Goal: Task Accomplishment & Management: Manage account settings

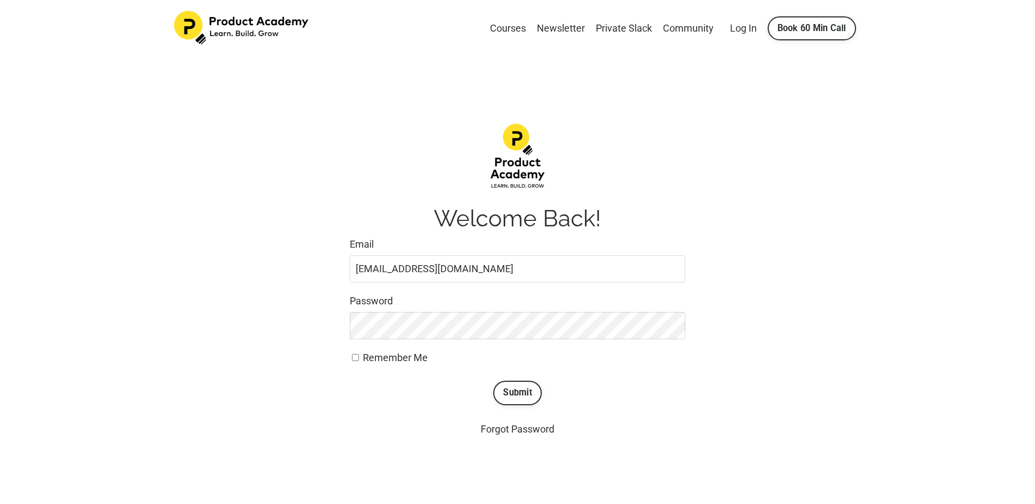
click at [393, 267] on input "deeptik0@gmail.com" at bounding box center [517, 268] width 335 height 27
type input "[EMAIL_ADDRESS][DOMAIN_NAME]"
click at [493, 381] on button "Submit" at bounding box center [517, 393] width 49 height 24
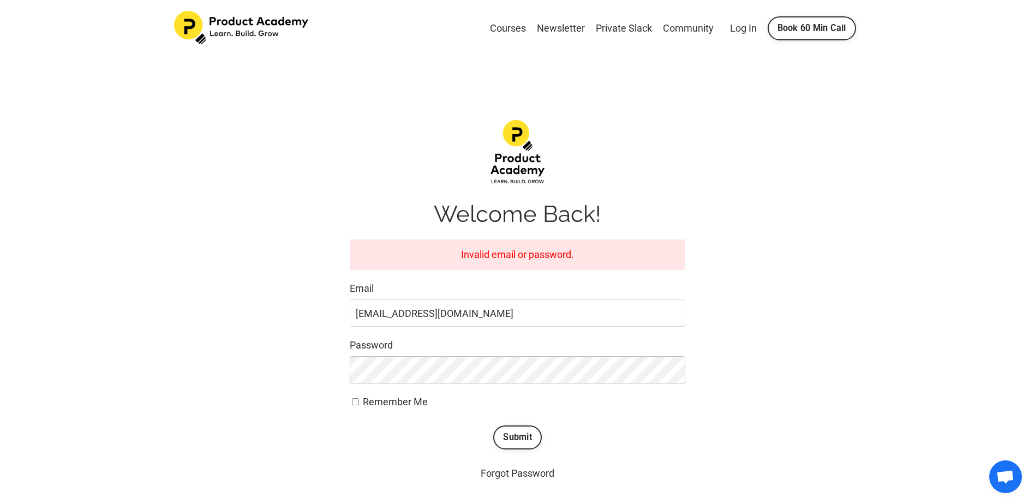
click at [493, 425] on button "Submit" at bounding box center [517, 437] width 49 height 24
click at [515, 260] on div "Invalid email or password." at bounding box center [517, 254] width 335 height 31
